Goal: Task Accomplishment & Management: Complete application form

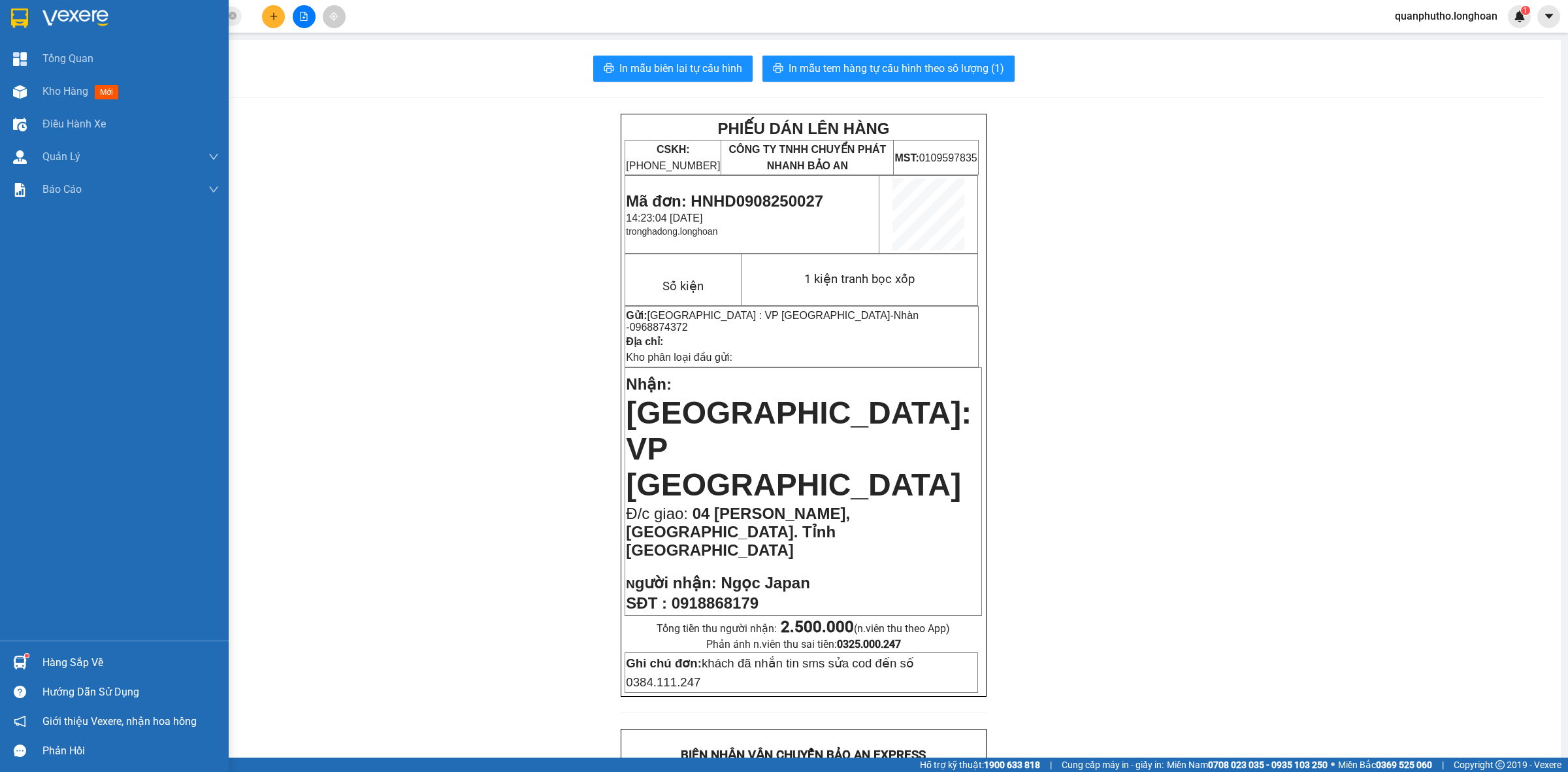
click at [5, 27] on div at bounding box center [114, 21] width 229 height 42
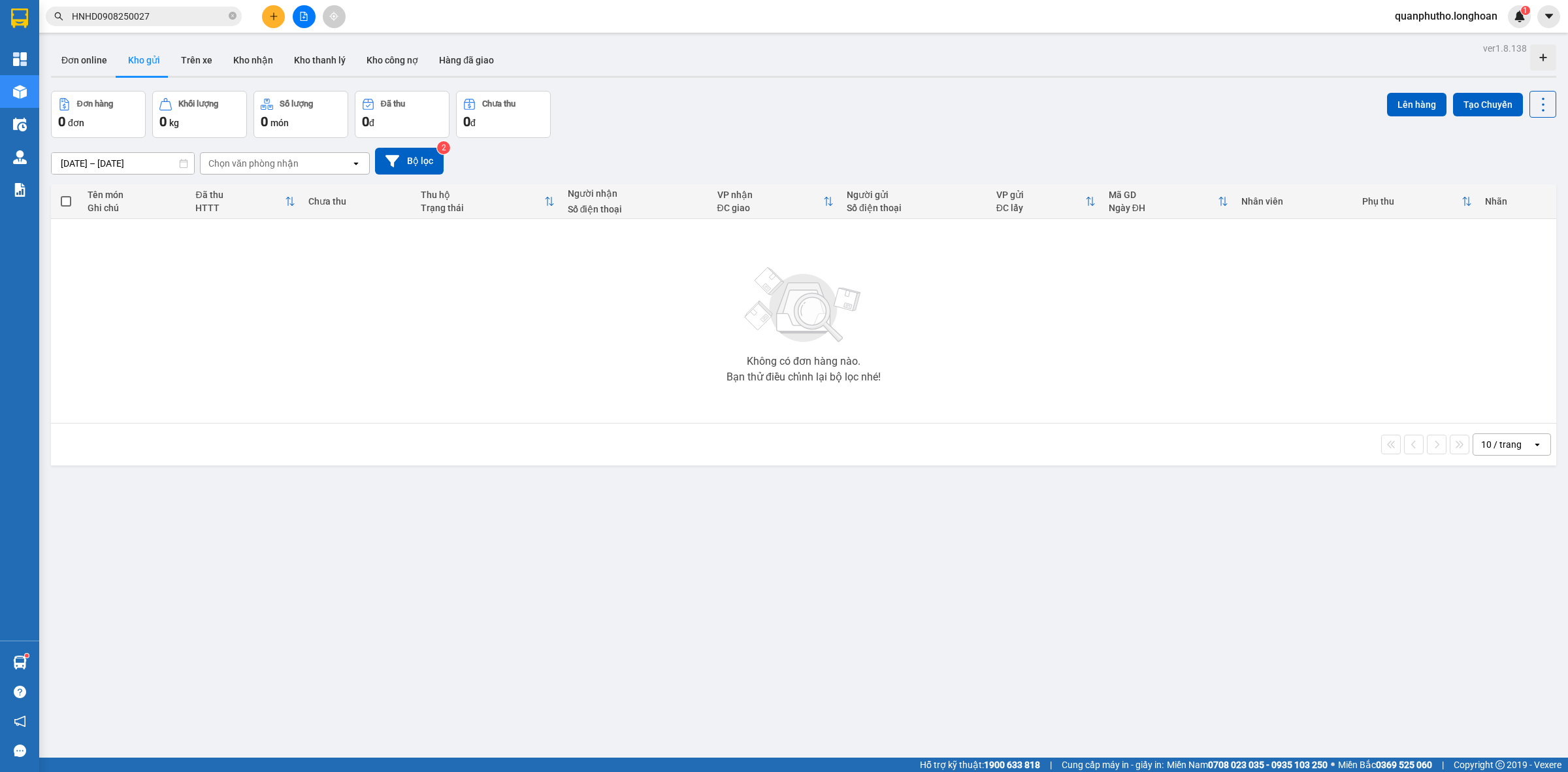
click at [196, 21] on input "HNHD0908250027" at bounding box center [149, 16] width 154 height 15
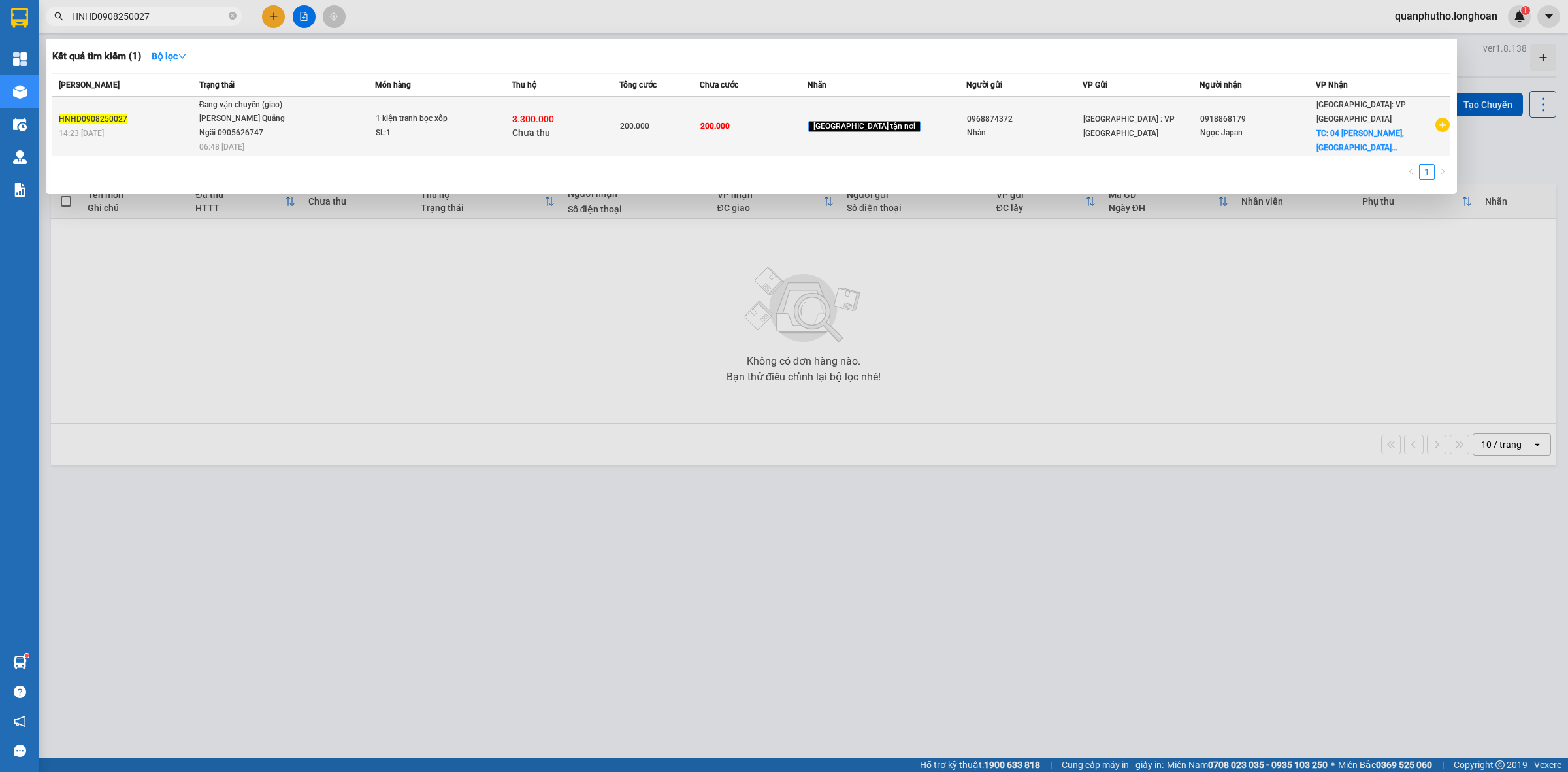
click at [308, 110] on span "Đang vận chuyển (giao) [PERSON_NAME] Quảng Ngãi 0905626747 06:48 [DATE]" at bounding box center [288, 125] width 176 height 54
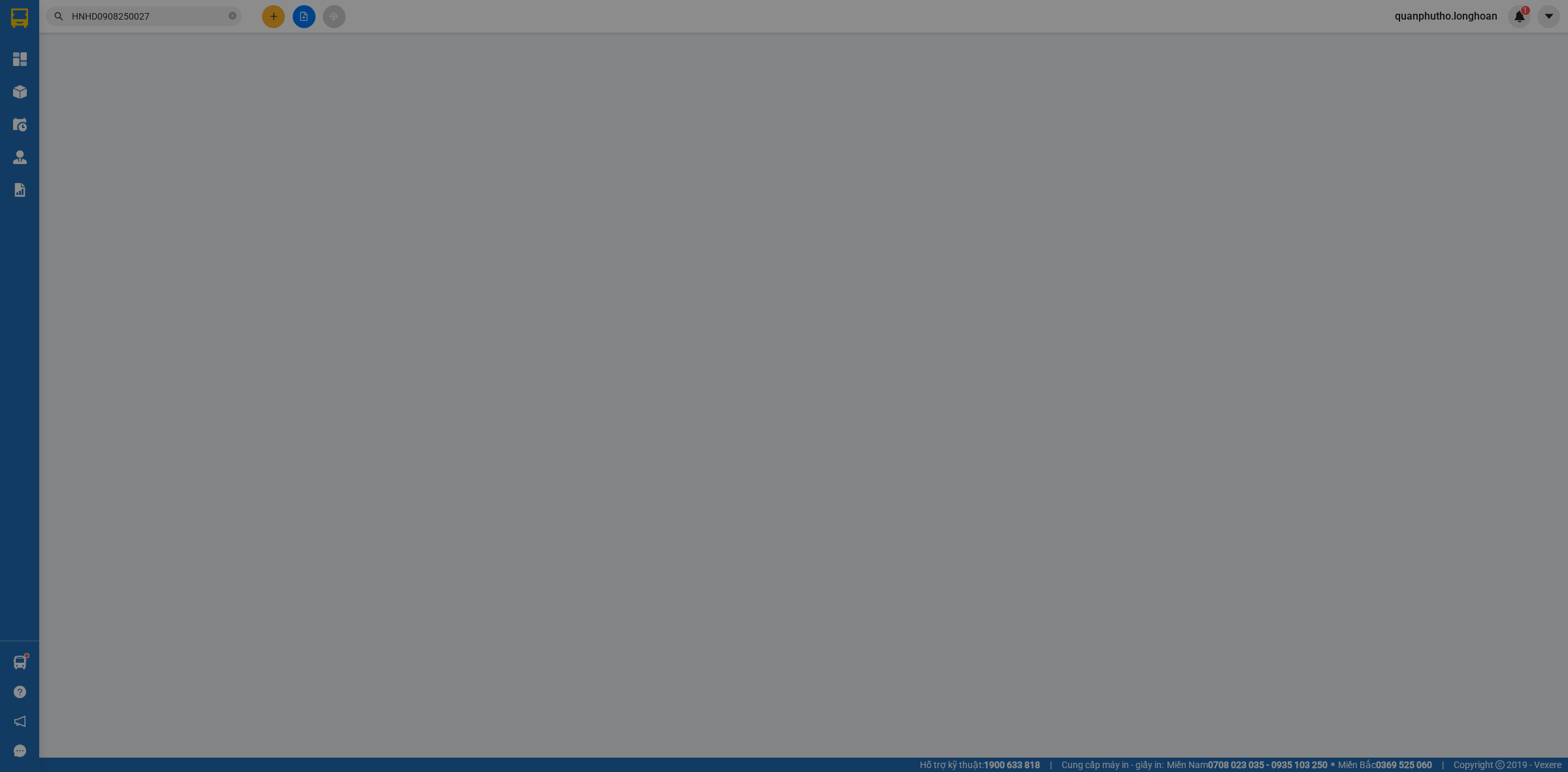
type input "0968874372"
type input "Nhàn"
type input "040303007560"
type input "0918868179"
type input "Ngọc Japan"
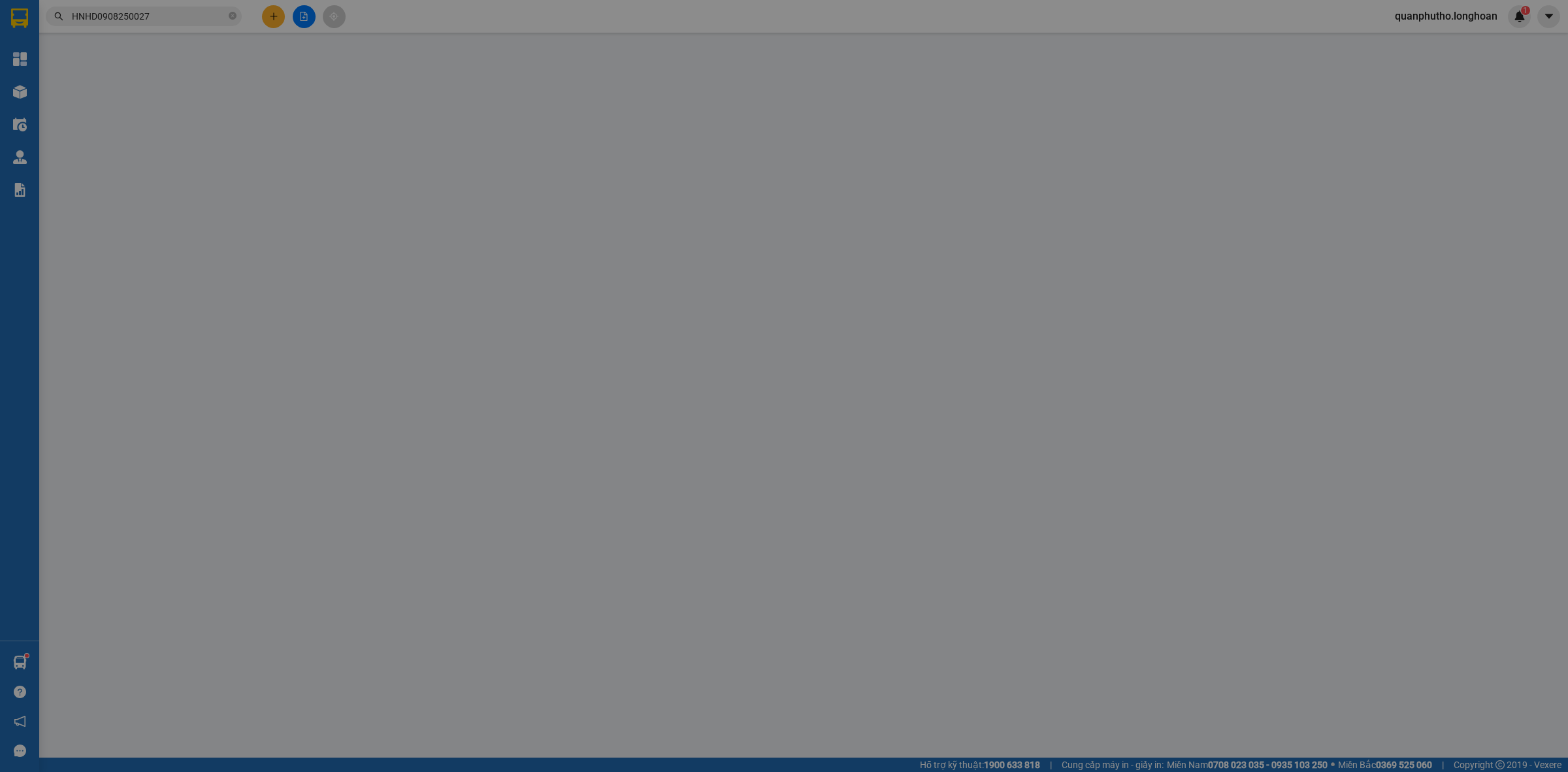
checkbox input "true"
type input "04 [PERSON_NAME], [GEOGRAPHIC_DATA]. Tỉnh [GEOGRAPHIC_DATA]"
type input "khách đã nhắn tin sms sửa cod đến số 0384.111.247"
type input "200.000"
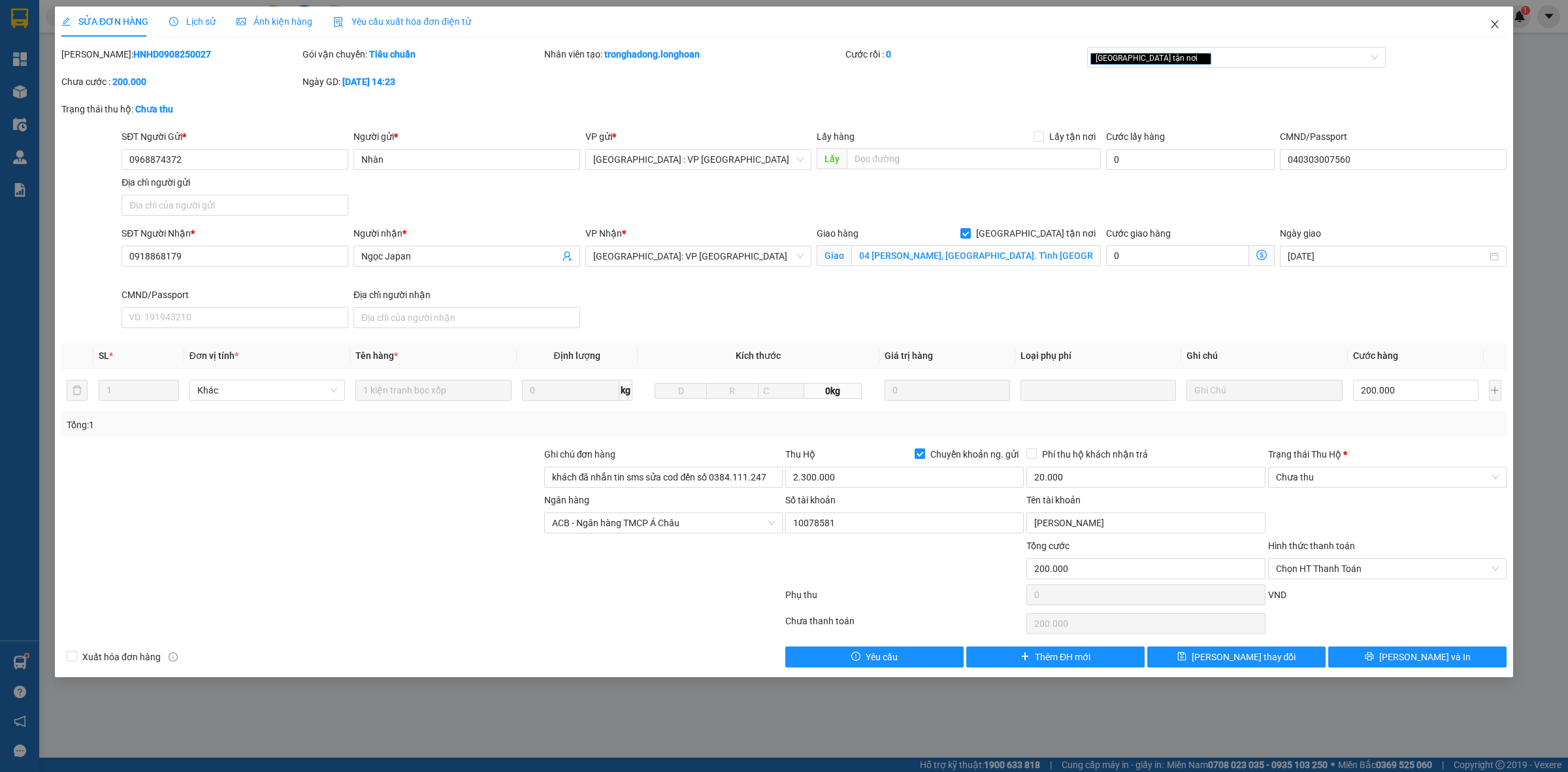
click at [1371, 23] on icon "close" at bounding box center [1494, 24] width 7 height 8
